Goal: Information Seeking & Learning: Learn about a topic

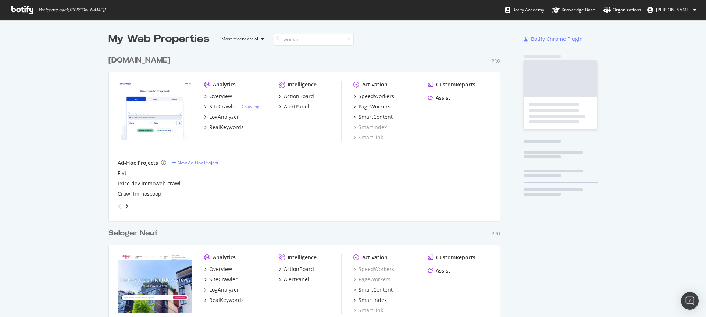
scroll to position [1960, 392]
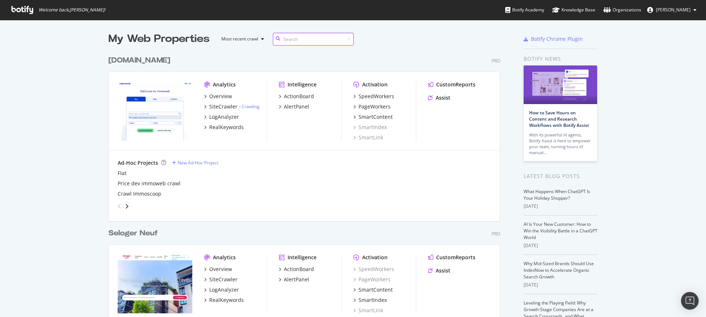
click at [292, 37] on input at bounding box center [313, 39] width 81 height 13
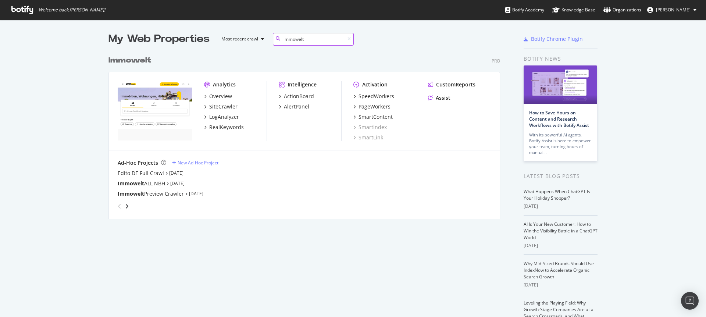
scroll to position [167, 392]
type input "immowelt"
click at [229, 107] on div "SiteCrawler" at bounding box center [223, 106] width 28 height 7
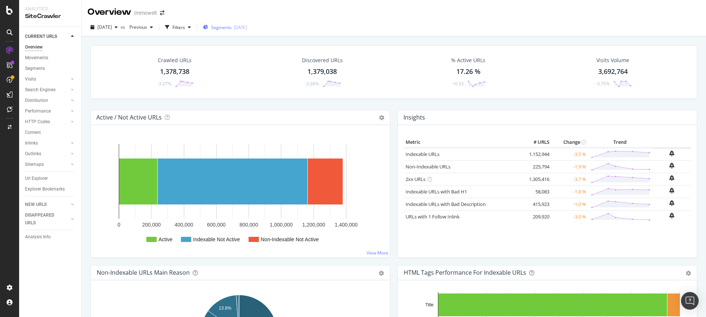
click at [232, 28] on span "Segments" at bounding box center [221, 27] width 21 height 6
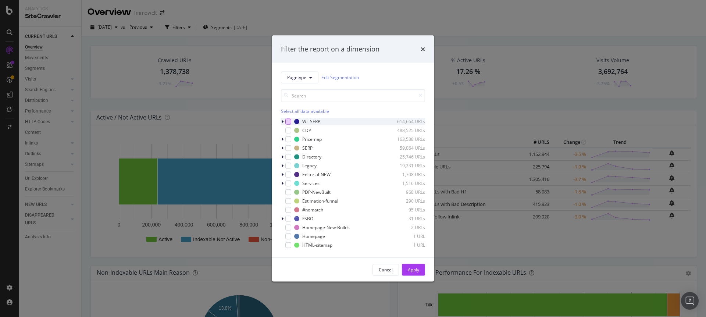
click at [289, 123] on div "modal" at bounding box center [288, 121] width 6 height 6
click at [281, 119] on icon "modal" at bounding box center [282, 121] width 2 height 4
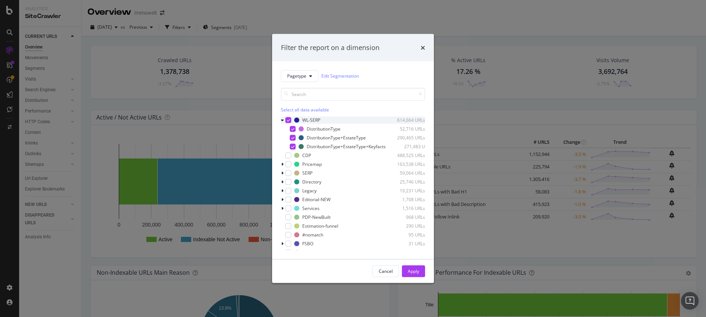
click at [289, 118] on icon "modal" at bounding box center [288, 120] width 3 height 4
click at [286, 117] on div "modal" at bounding box center [288, 120] width 6 height 6
click at [412, 274] on div "Apply" at bounding box center [413, 271] width 11 height 6
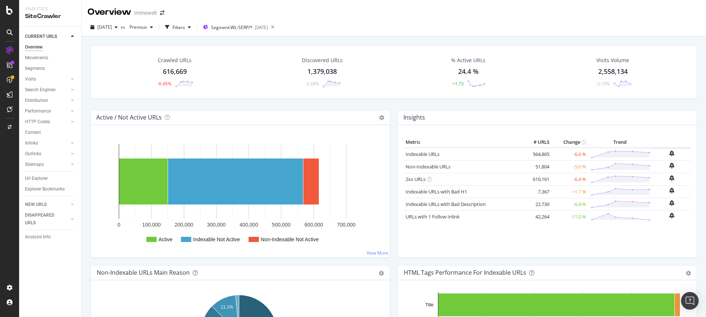
click at [177, 71] on div "616,669" at bounding box center [175, 72] width 24 height 10
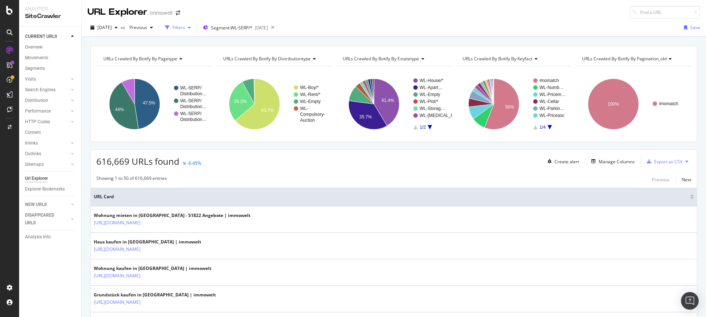
click at [185, 27] on div "Filters" at bounding box center [178, 27] width 13 height 6
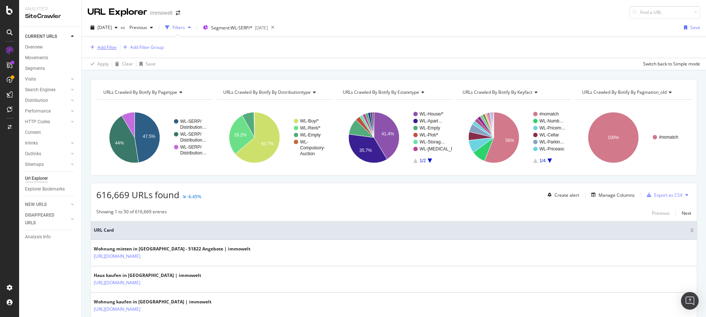
click at [114, 49] on div "Add Filter" at bounding box center [106, 47] width 19 height 6
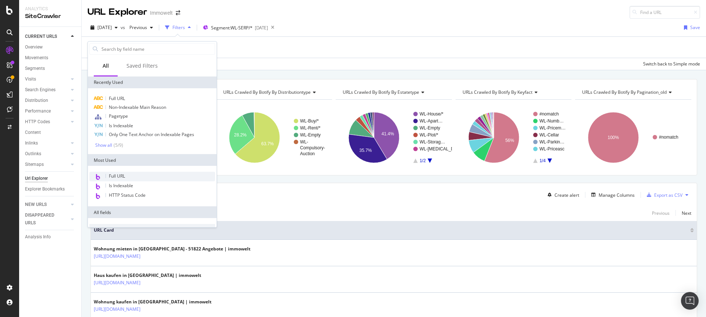
click at [125, 177] on span "Full URL" at bounding box center [117, 176] width 16 height 6
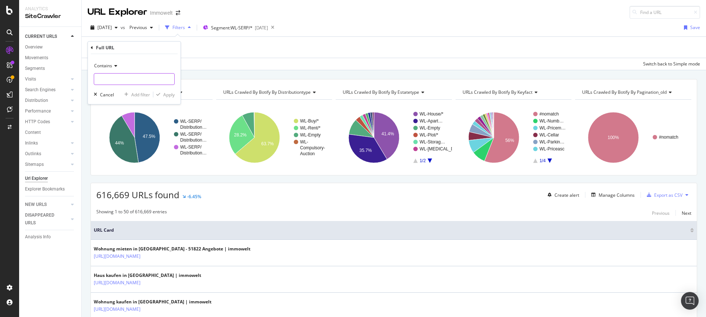
click at [126, 78] on input "text" at bounding box center [134, 79] width 80 height 12
type input "nbh"
click at [173, 96] on div "Apply" at bounding box center [168, 95] width 11 height 6
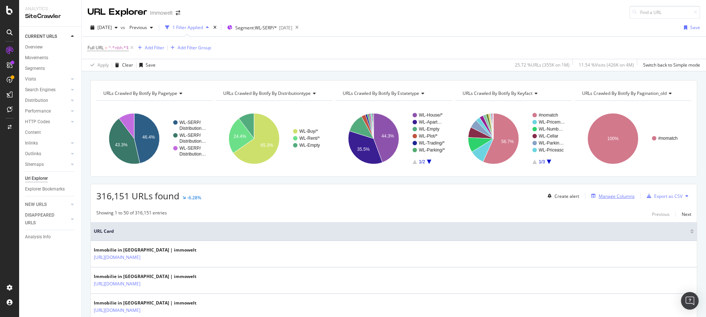
click at [607, 195] on div "Manage Columns" at bounding box center [617, 196] width 36 height 6
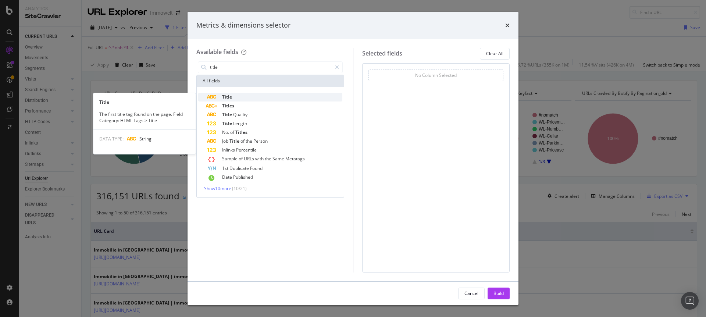
type input "title"
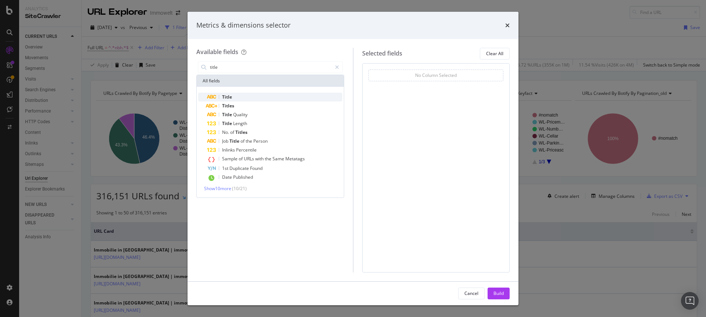
click at [237, 98] on div "Title" at bounding box center [274, 97] width 135 height 9
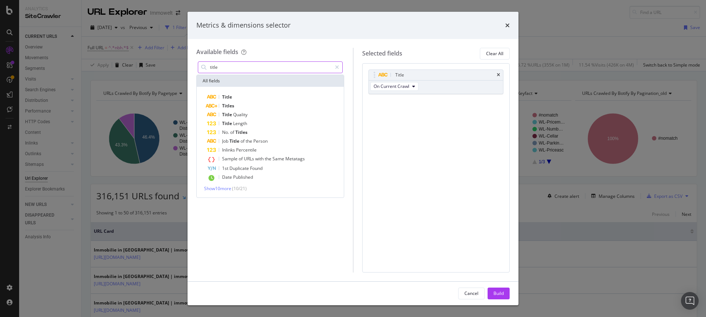
drag, startPoint x: 233, startPoint y: 68, endPoint x: 179, endPoint y: 63, distance: 53.9
click at [179, 63] on div "Metrics & dimensions selector Available fields title All fields Title Titles Ti…" at bounding box center [353, 158] width 706 height 317
click at [335, 67] on icon "modal" at bounding box center [337, 67] width 4 height 5
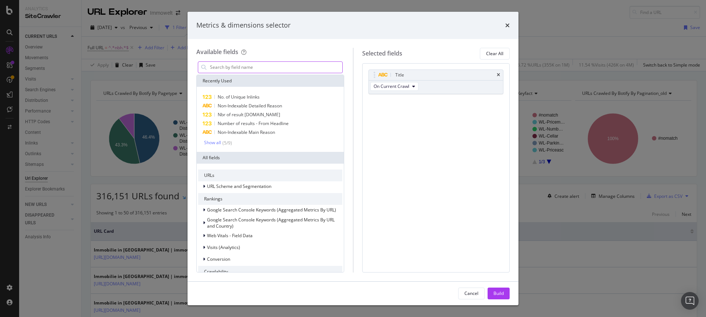
click at [313, 68] on input "modal" at bounding box center [275, 67] width 133 height 11
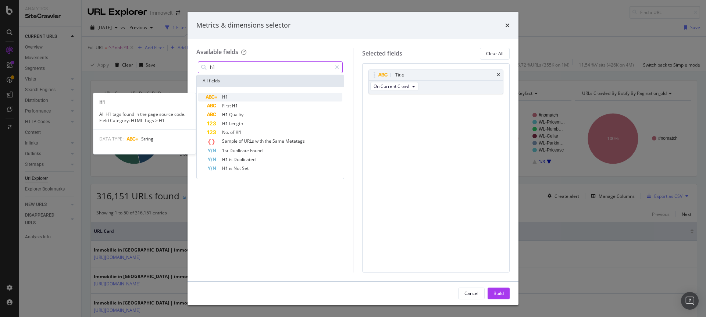
type input "h1"
click at [247, 96] on div "H1" at bounding box center [274, 97] width 135 height 9
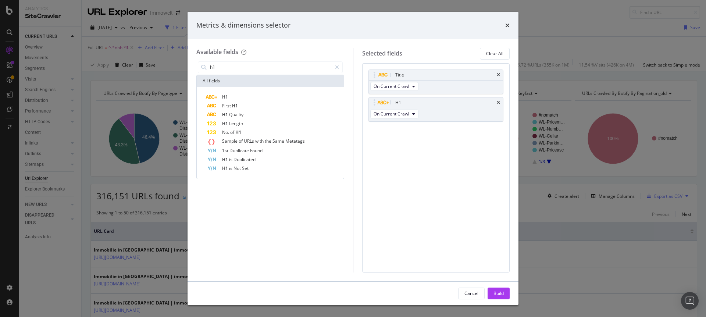
click at [443, 184] on div "Title On Current Crawl H1 On Current Crawl You can use this field as a To pick …" at bounding box center [436, 167] width 148 height 209
click at [496, 288] on div "Build" at bounding box center [498, 293] width 10 height 11
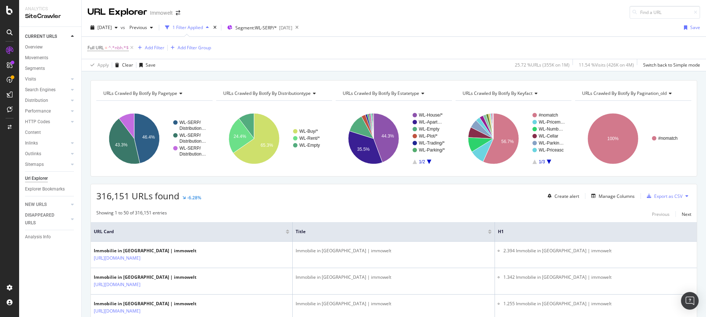
click at [367, 27] on div "[DATE] vs Previous 1 Filter Applied Segment: WL-SERP/* [DATE] Save" at bounding box center [394, 29] width 624 height 15
click at [277, 30] on span "Segment: WL-SERP/*" at bounding box center [256, 28] width 42 height 6
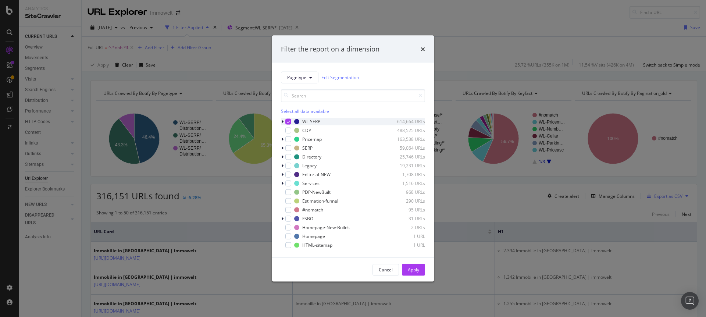
click at [283, 121] on icon "modal" at bounding box center [282, 121] width 2 height 4
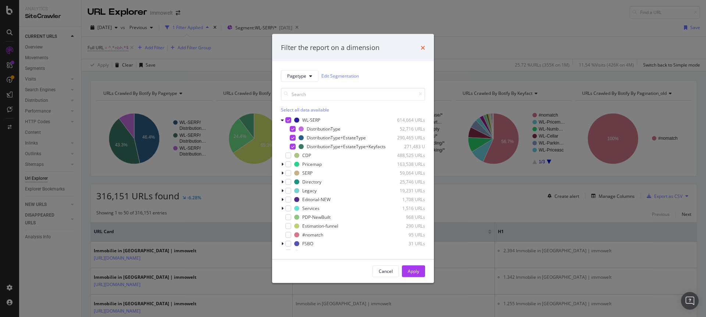
click at [422, 44] on icon "times" at bounding box center [423, 47] width 4 height 6
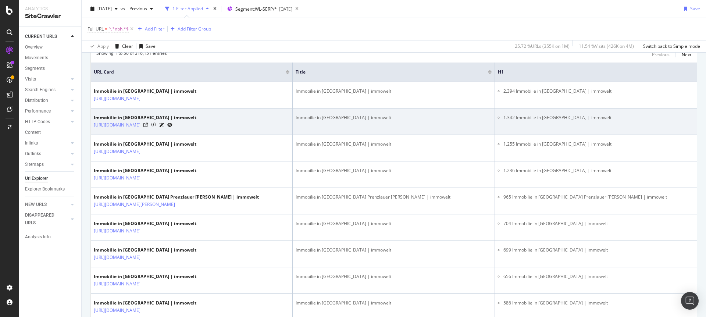
scroll to position [127, 0]
